Goal: Information Seeking & Learning: Understand process/instructions

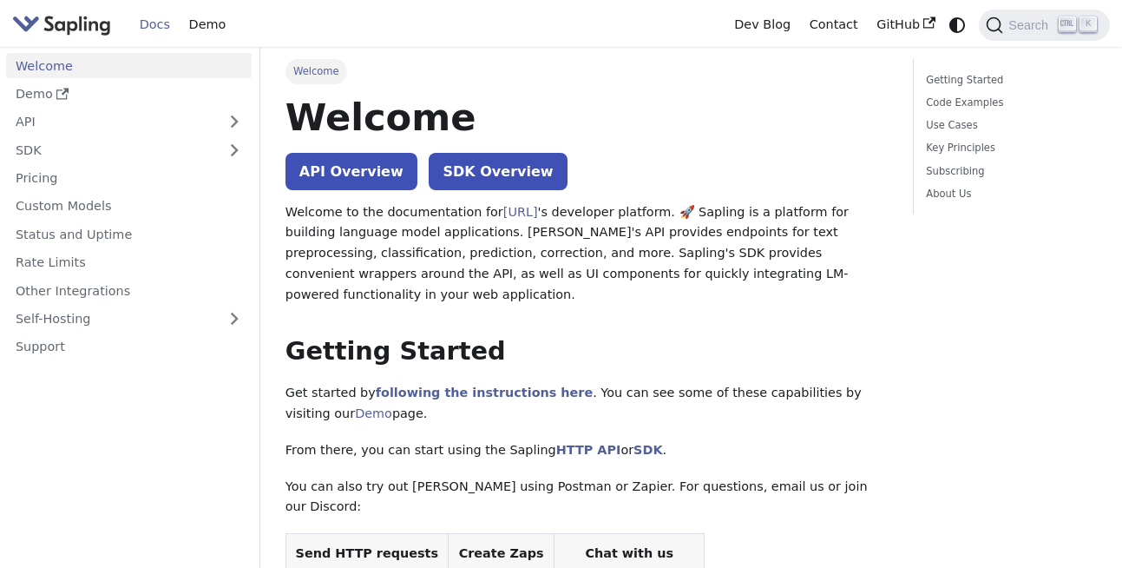
click at [363, 170] on link "API Overview" at bounding box center [352, 171] width 132 height 37
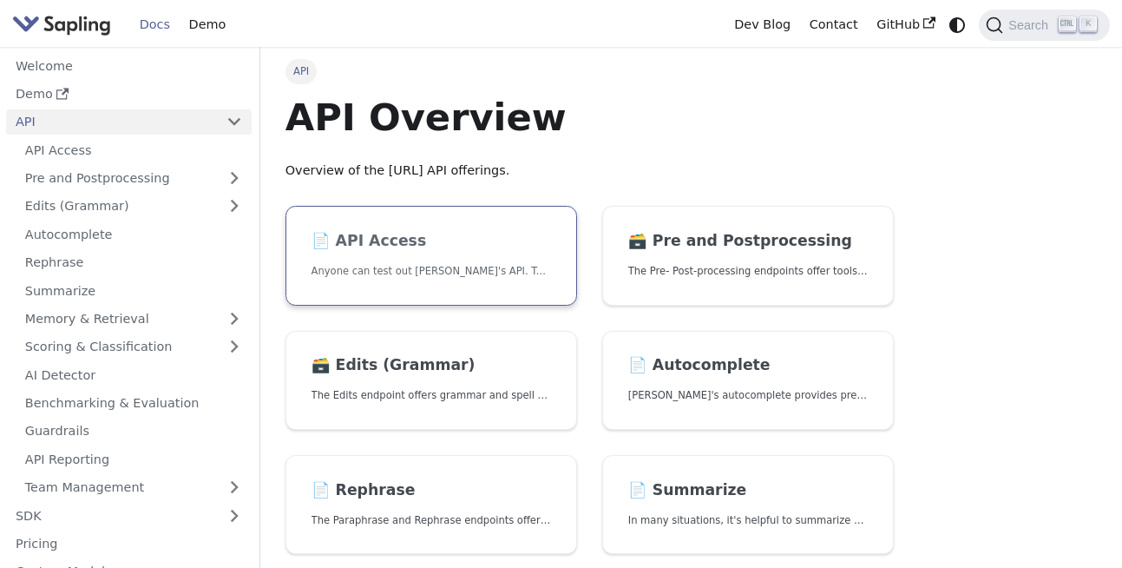
click at [395, 272] on p "Anyone can test out [PERSON_NAME]'s API. To get started with the API, simply:" at bounding box center [432, 271] width 240 height 16
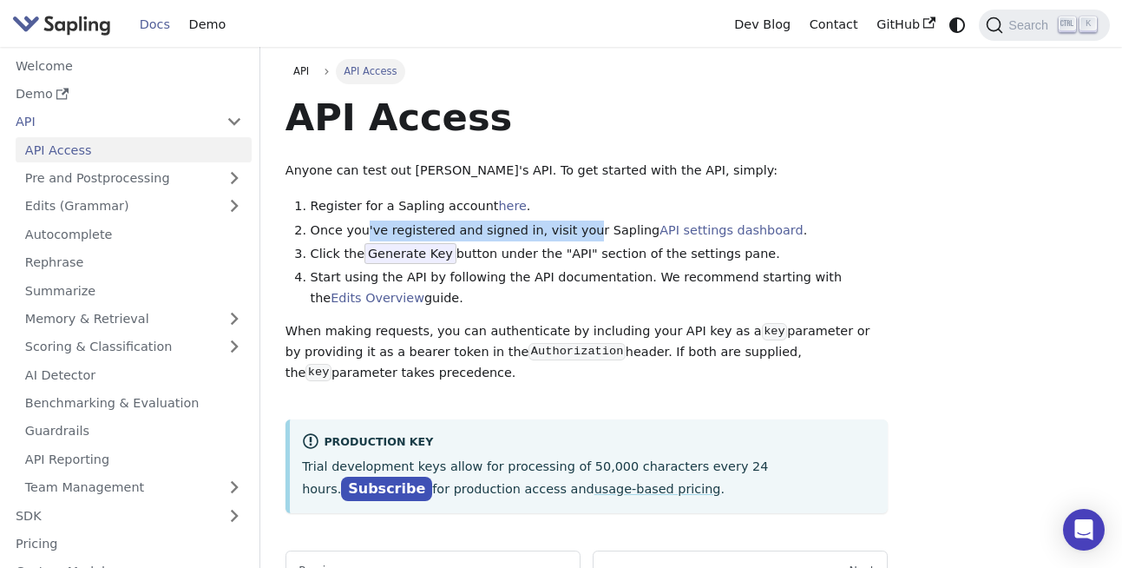
drag, startPoint x: 364, startPoint y: 224, endPoint x: 570, endPoint y: 229, distance: 206.7
click at [570, 229] on li "Once you've registered and signed in, visit your Sapling API settings dashboard…" at bounding box center [600, 230] width 578 height 21
drag, startPoint x: 360, startPoint y: 254, endPoint x: 454, endPoint y: 254, distance: 93.7
click at [454, 254] on li "Click the Generate Key button under the "API" section of the settings pane." at bounding box center [600, 254] width 578 height 21
click at [472, 254] on li "Click the Generate Key button under the "API" section of the settings pane." at bounding box center [600, 254] width 578 height 21
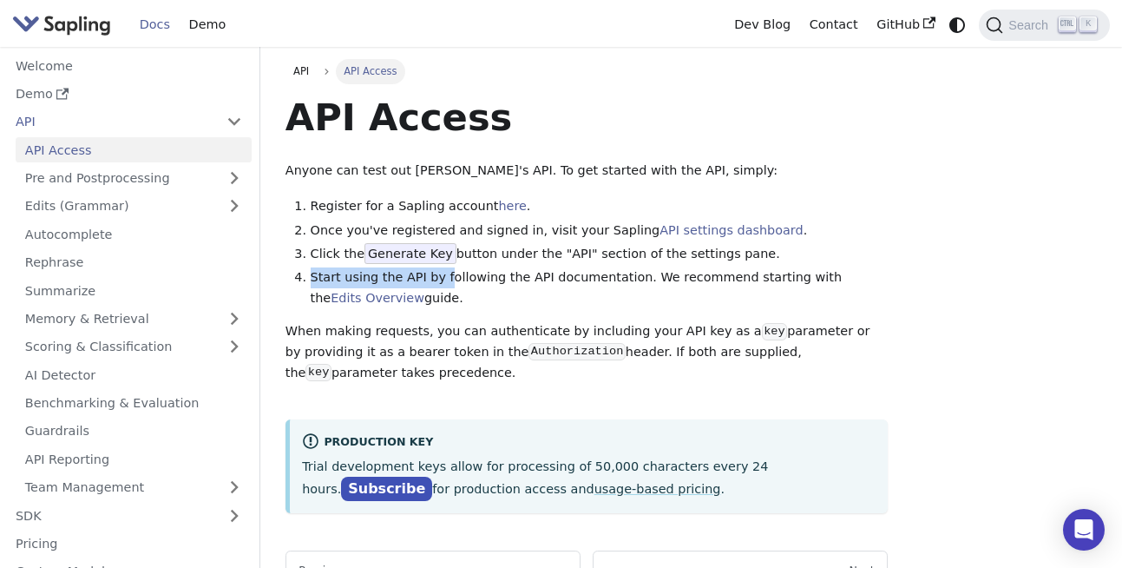
drag, startPoint x: 332, startPoint y: 268, endPoint x: 438, endPoint y: 275, distance: 106.1
click at [438, 275] on li "Start using the API by following the API documentation. We recommend starting w…" at bounding box center [600, 288] width 578 height 42
click at [479, 277] on li "Start using the API by following the API documentation. We recommend starting w…" at bounding box center [600, 288] width 578 height 42
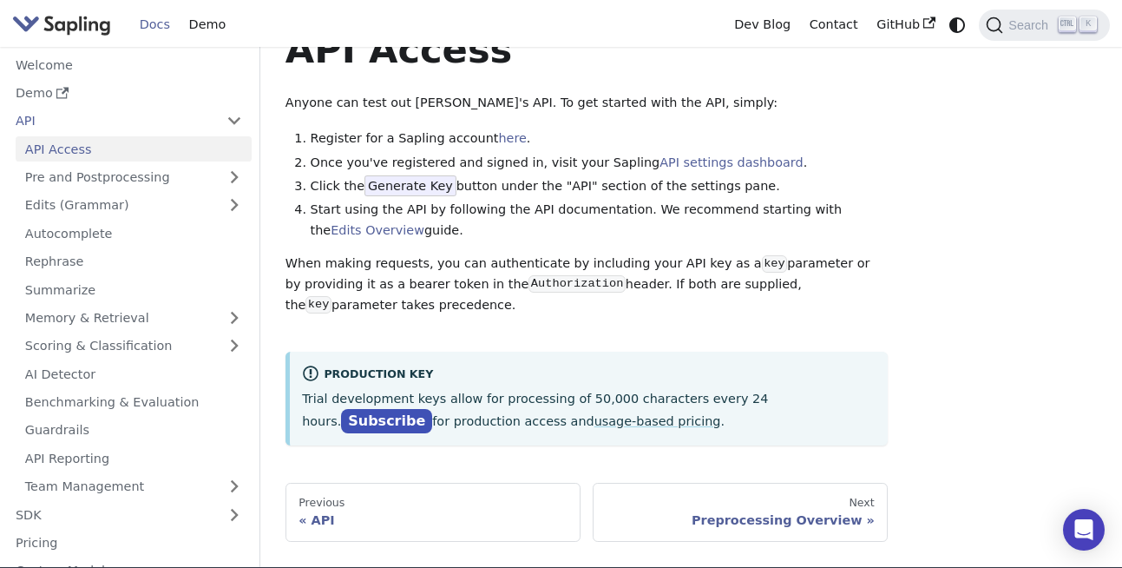
scroll to position [104, 0]
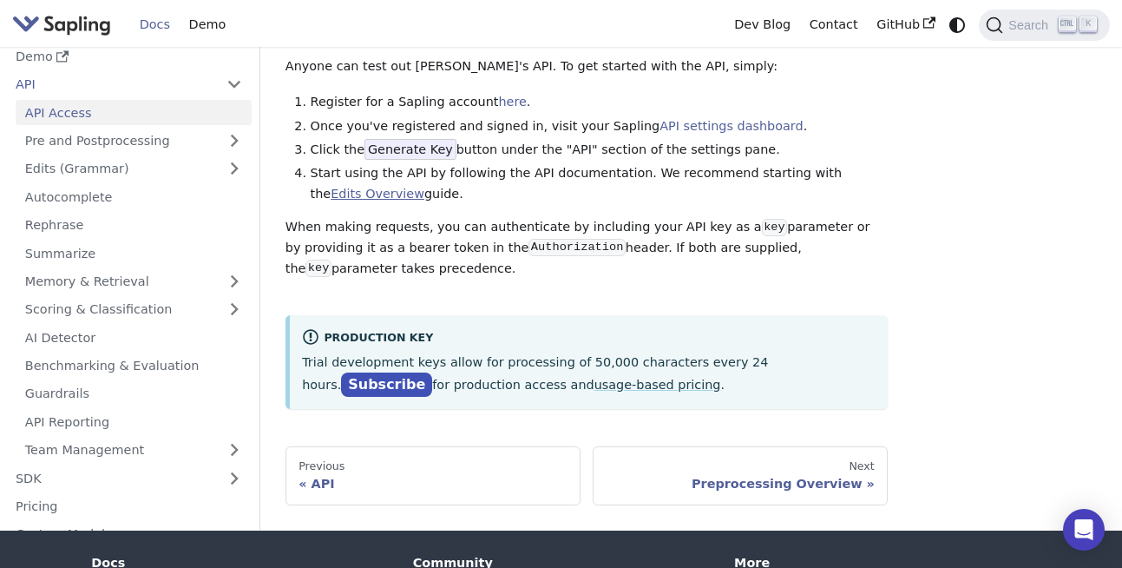
click at [339, 197] on link "Edits Overview" at bounding box center [378, 194] width 94 height 14
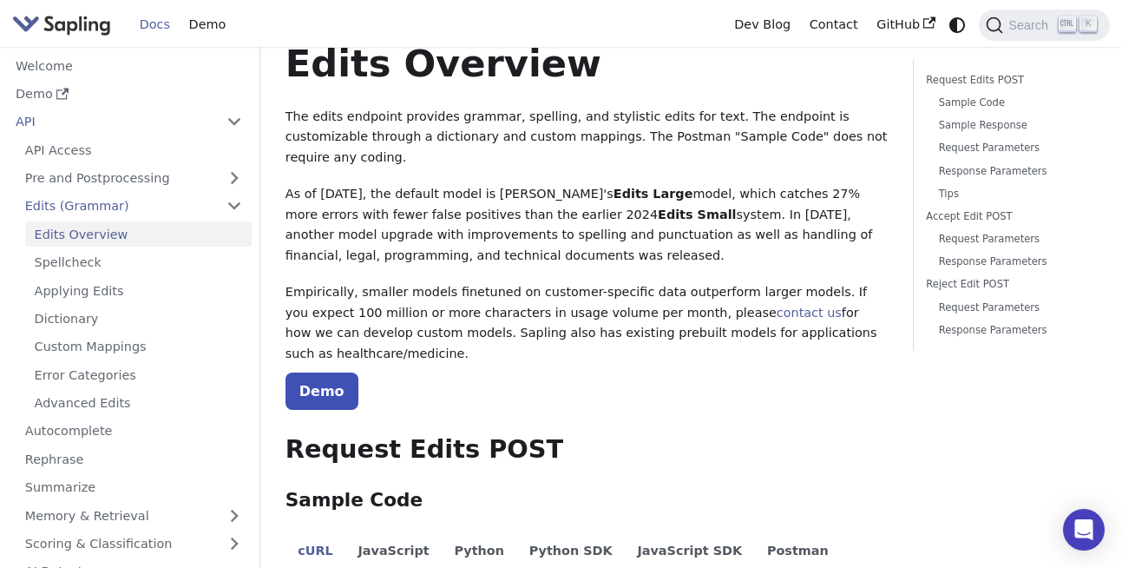
scroll to position [104, 0]
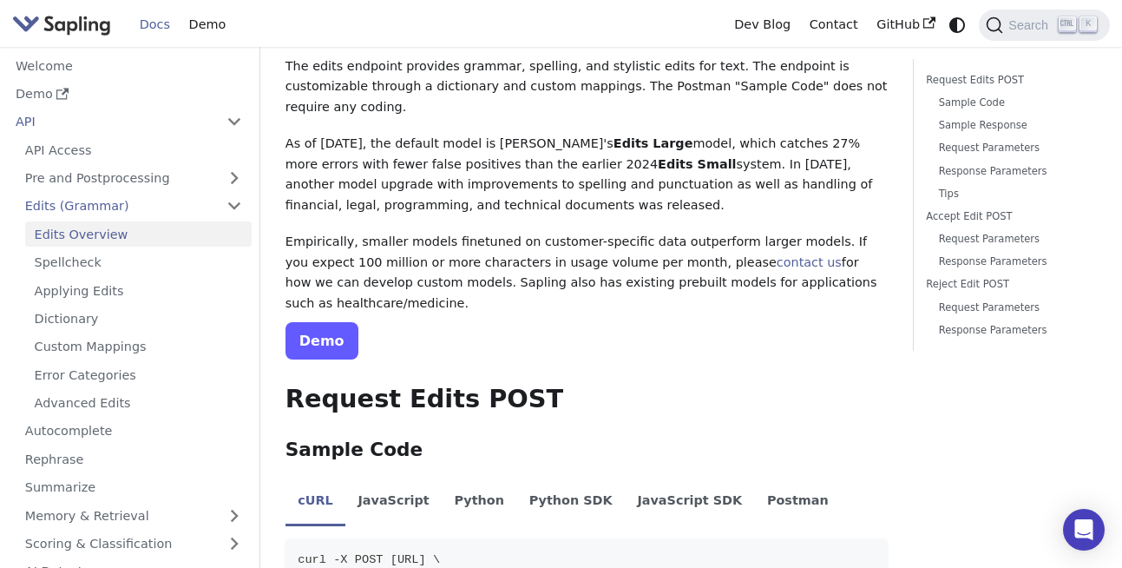
click at [314, 322] on link "Demo" at bounding box center [322, 340] width 73 height 37
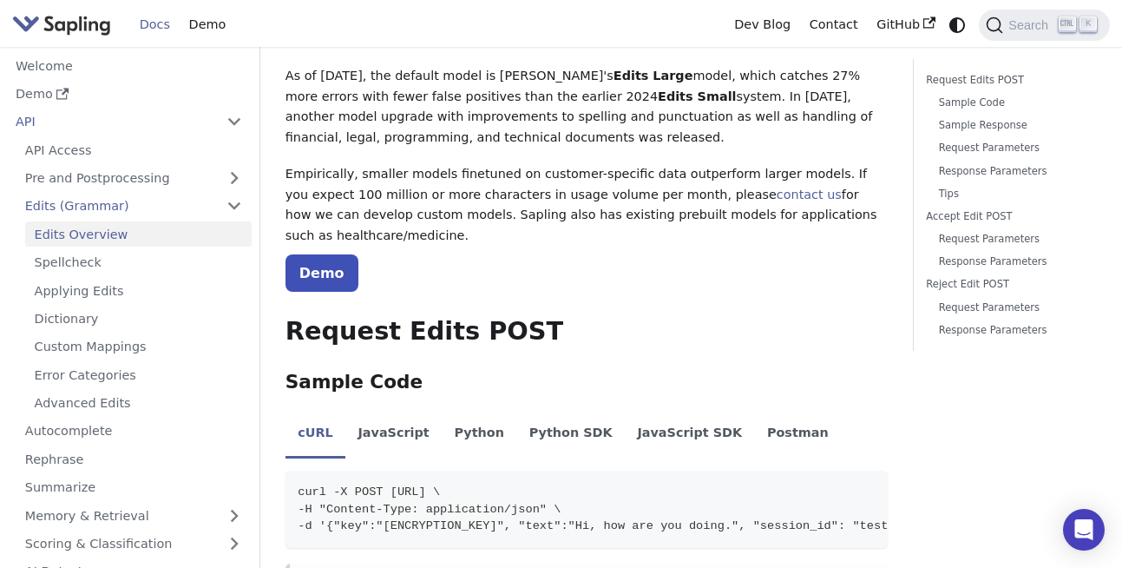
scroll to position [208, 0]
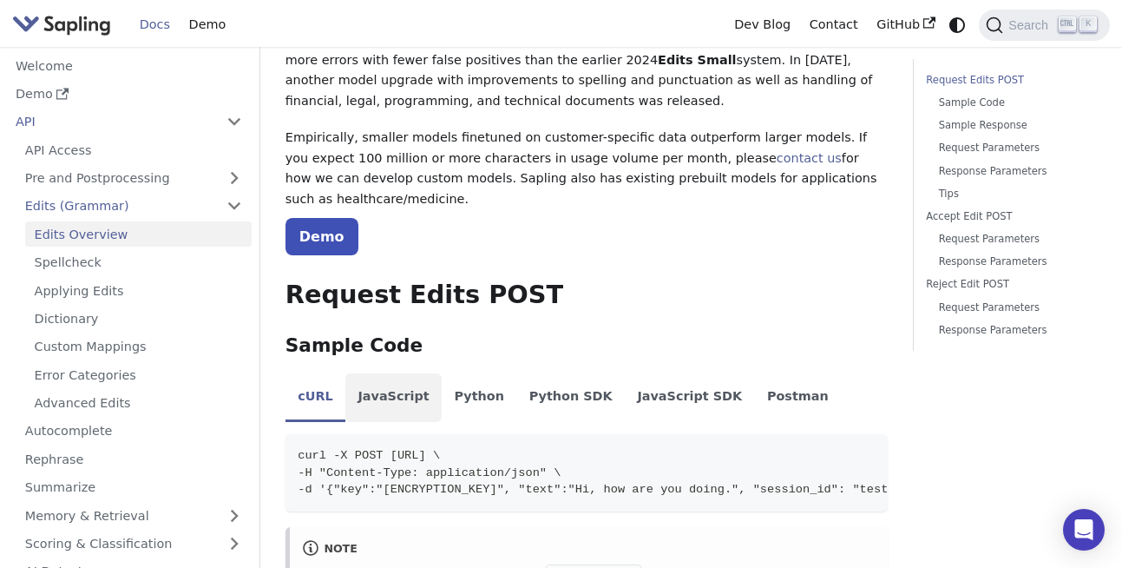
click at [398, 373] on li "JavaScript" at bounding box center [393, 397] width 96 height 49
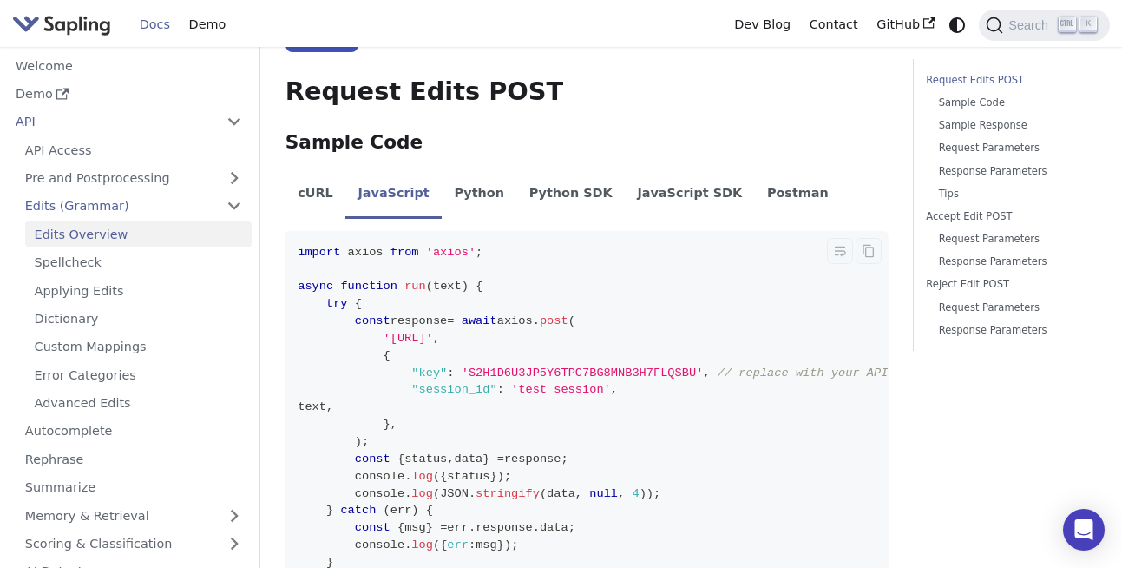
scroll to position [417, 0]
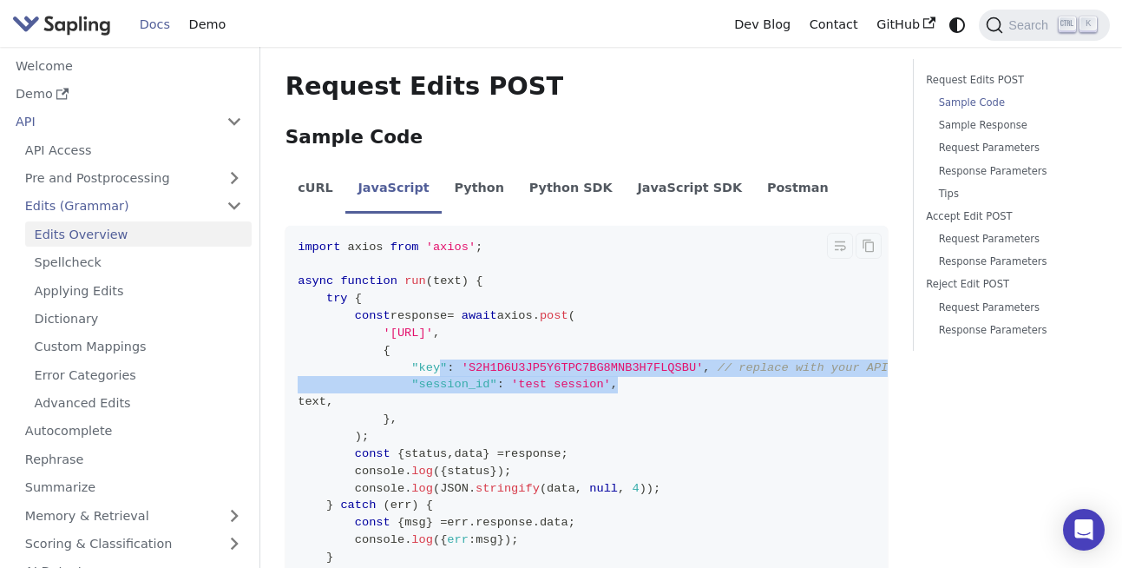
drag, startPoint x: 632, startPoint y: 342, endPoint x: 440, endPoint y: 322, distance: 192.9
click at [440, 322] on code "import axios from 'axios' ; async function run ( text ) { try { const response …" at bounding box center [608, 428] width 644 height 404
click at [592, 351] on code "import axios from 'axios' ; async function run ( text ) { try { const response …" at bounding box center [608, 428] width 644 height 404
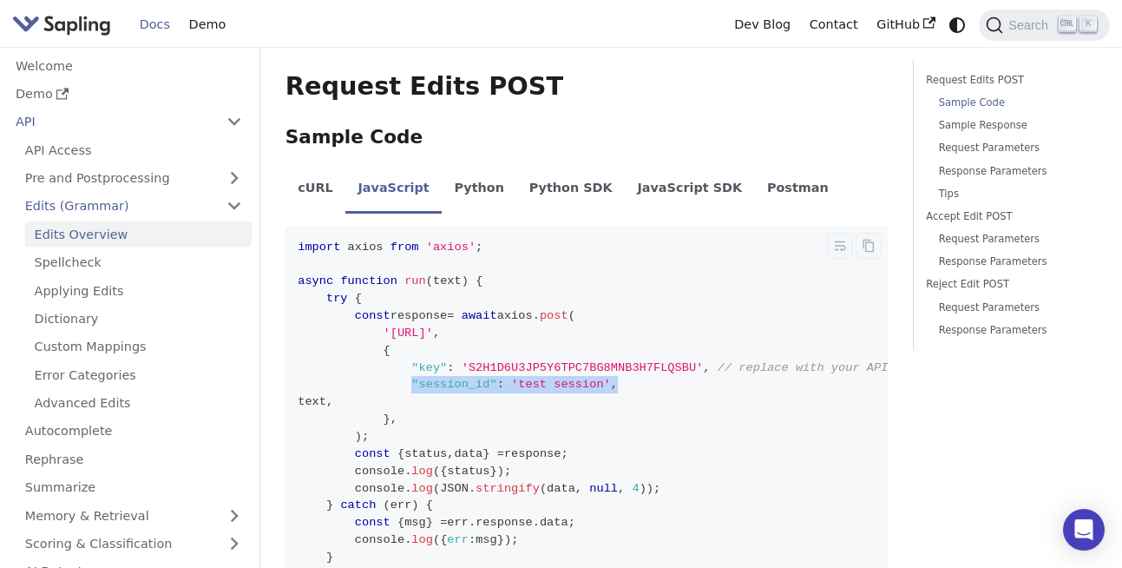
drag, startPoint x: 639, startPoint y: 344, endPoint x: 411, endPoint y: 345, distance: 227.4
click at [411, 345] on code "import axios from 'axios' ; async function run ( text ) { try { const response …" at bounding box center [608, 428] width 644 height 404
copy span ""session_id" : 'test session' ,"
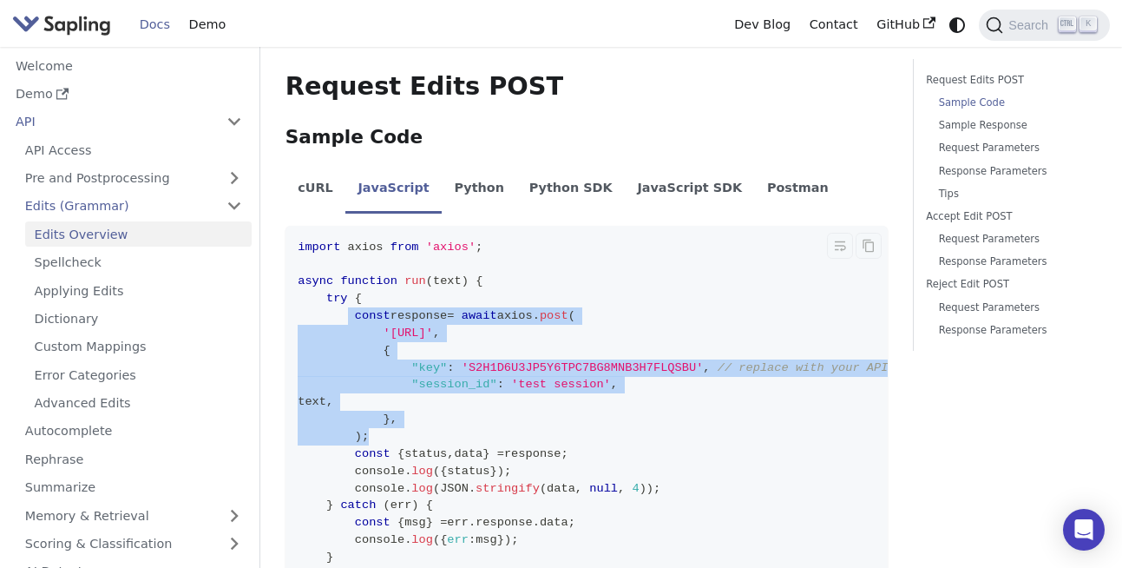
drag, startPoint x: 378, startPoint y: 396, endPoint x: 346, endPoint y: 279, distance: 121.3
click at [346, 279] on code "import axios from 'axios' ; async function run ( text ) { try { const response …" at bounding box center [608, 428] width 644 height 404
copy code "const response = await axios . post ( '[URL]' , { "key" : 'S2H1D6U3JP5Y6TPC7BG8…"
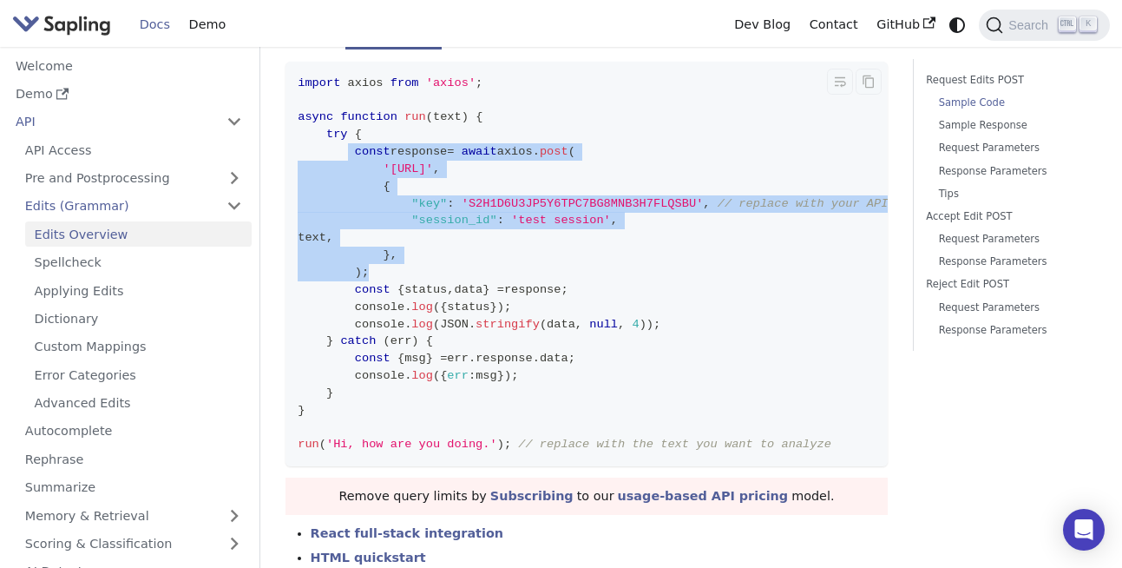
scroll to position [625, 0]
